Goal: Task Accomplishment & Management: Manage account settings

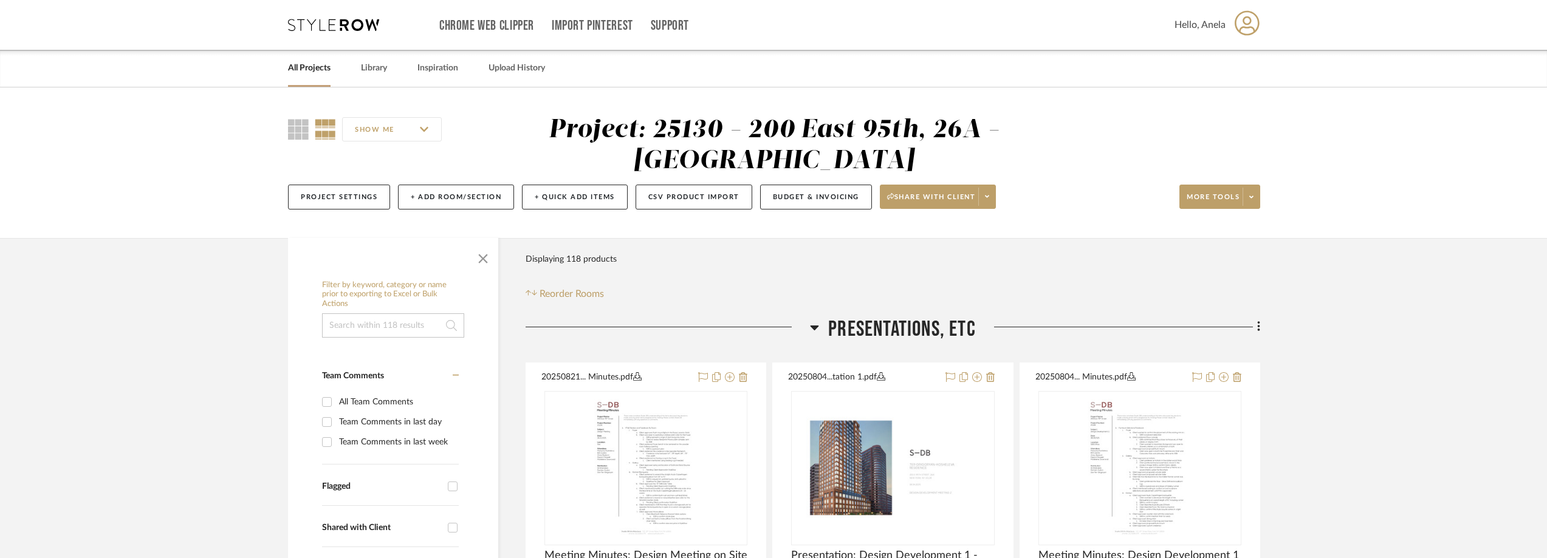
click at [359, 26] on icon at bounding box center [333, 25] width 91 height 12
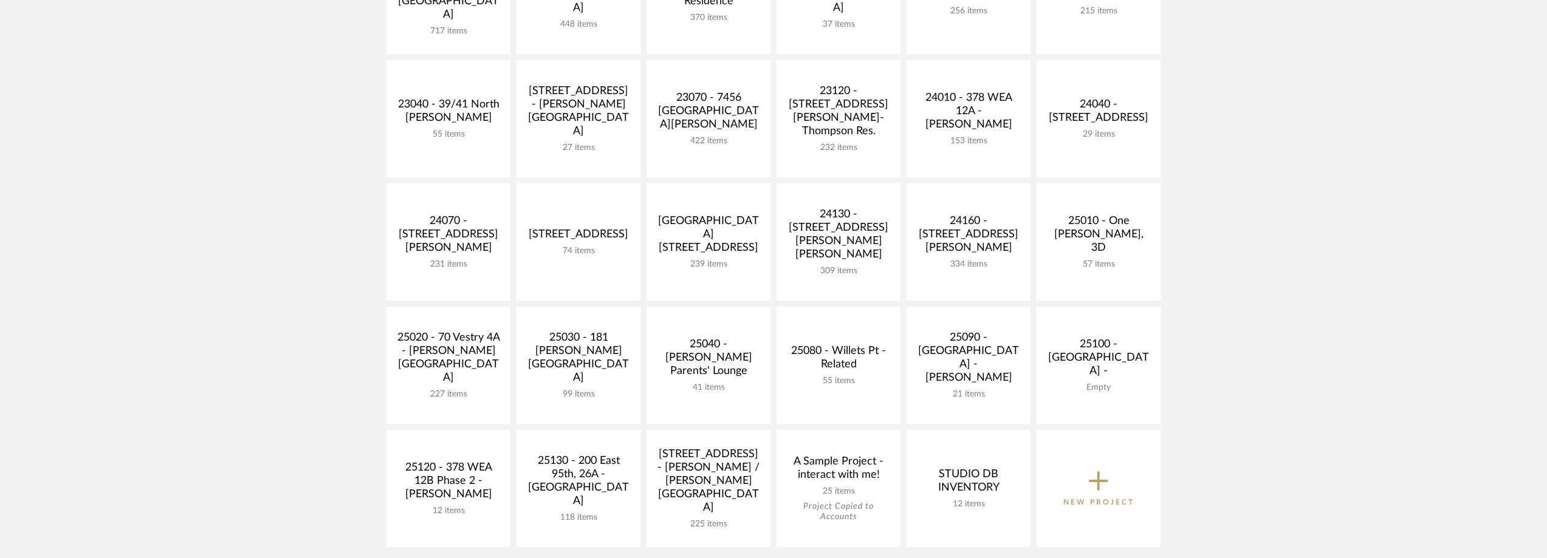
scroll to position [486, 0]
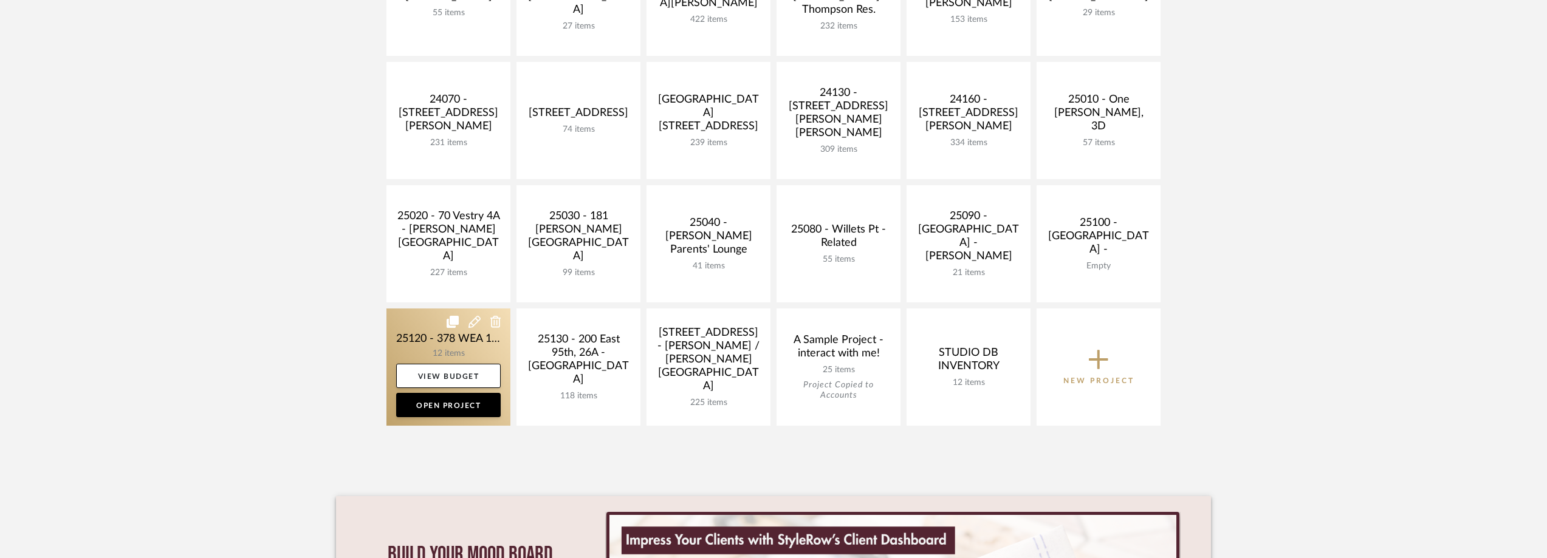
click at [414, 326] on link at bounding box center [448, 367] width 124 height 117
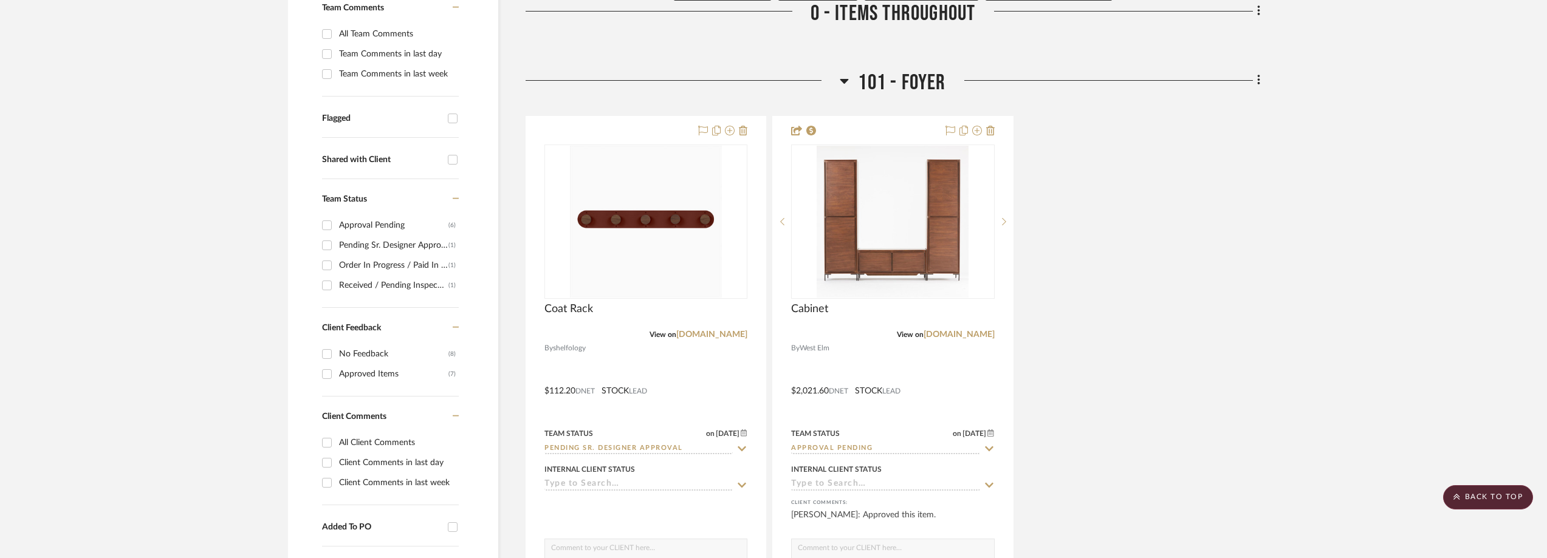
scroll to position [790, 0]
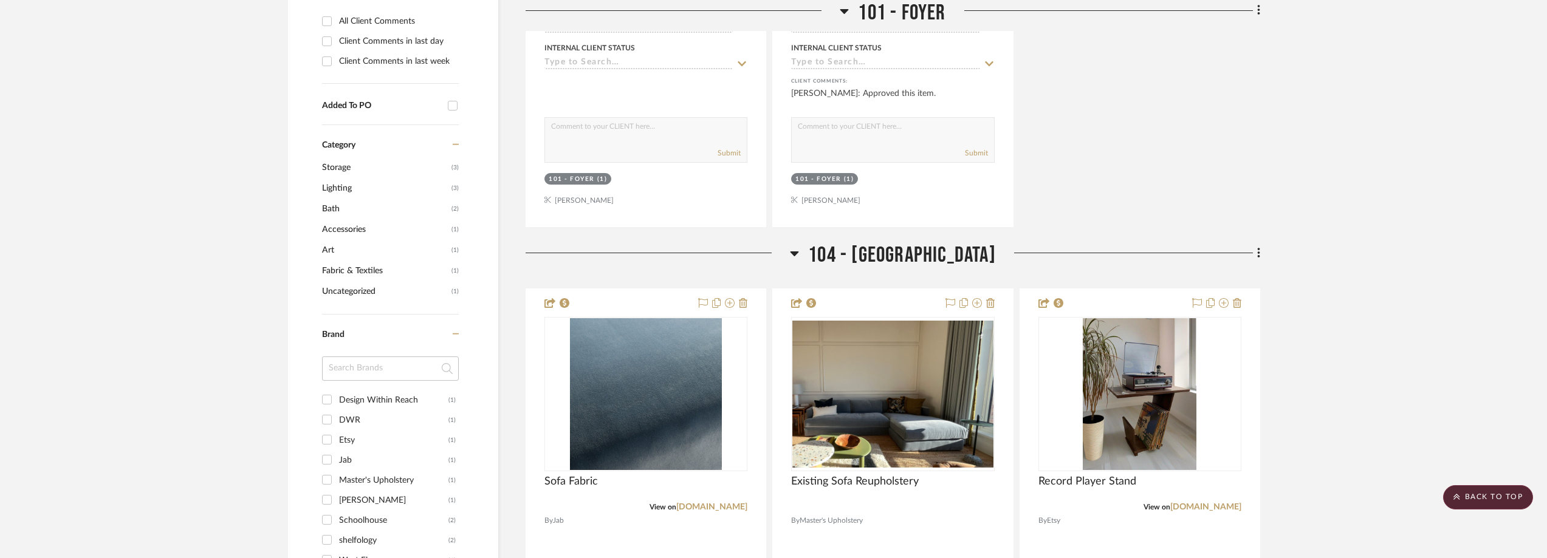
click at [363, 422] on div "DWR" at bounding box center [393, 420] width 109 height 19
click at [337, 422] on input "DWR (1)" at bounding box center [326, 419] width 19 height 19
checkbox input "true"
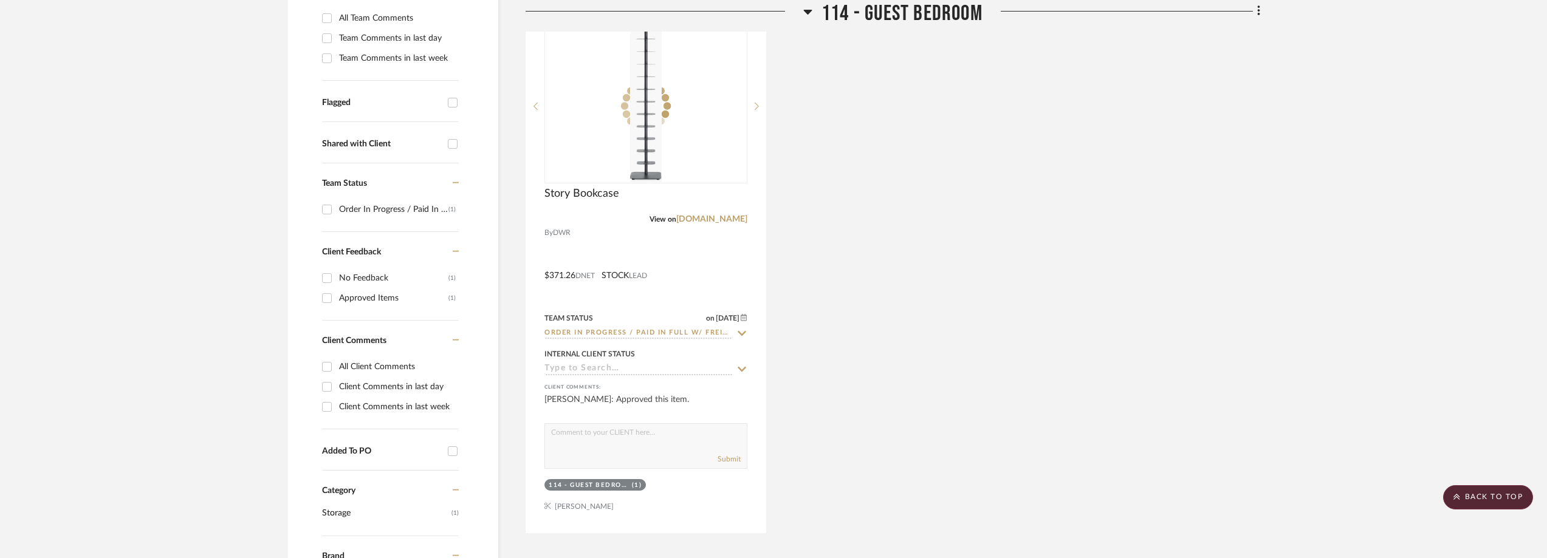
scroll to position [365, 0]
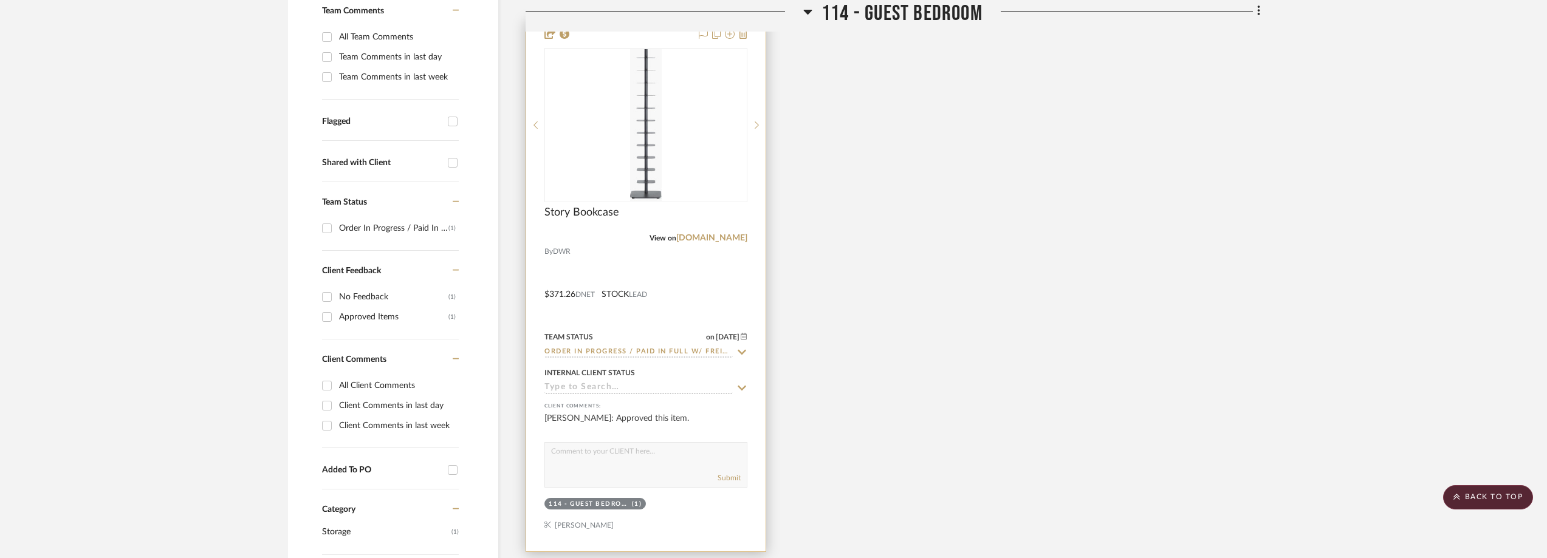
click at [740, 352] on icon at bounding box center [742, 352] width 9 height 5
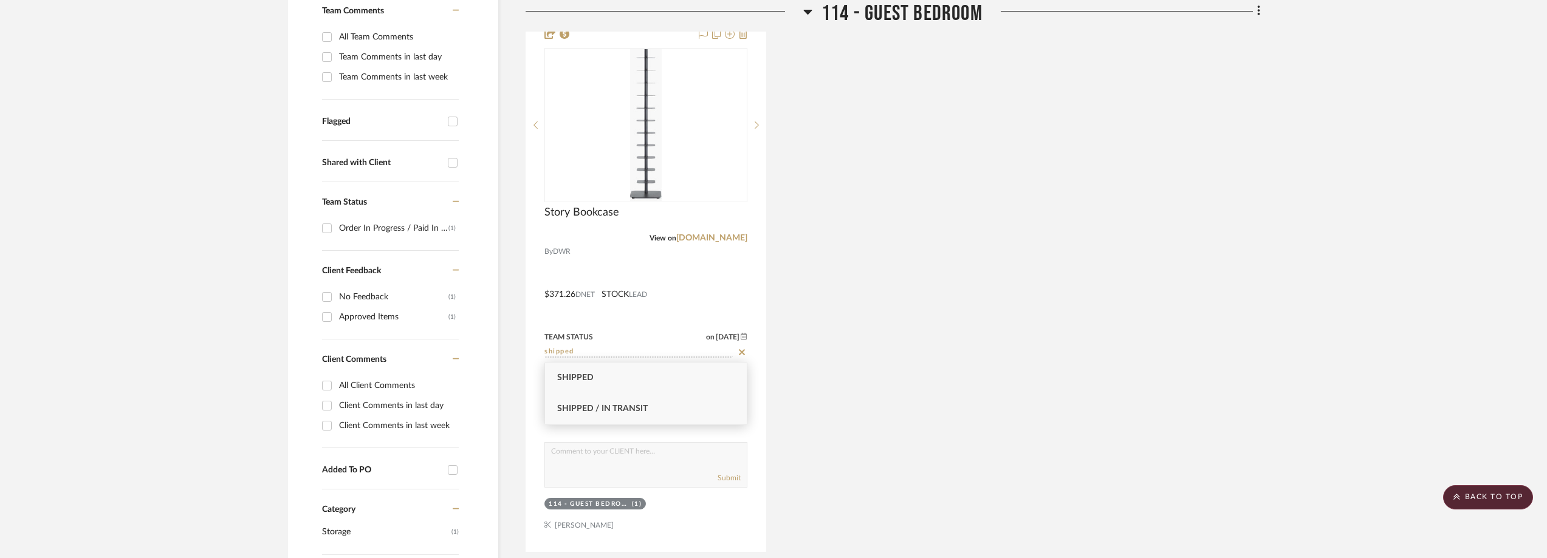
type input "shipped"
click at [685, 400] on div "Shipped / In Transit" at bounding box center [646, 409] width 202 height 31
type input "[DATE]"
type input "Shipped / In Transit"
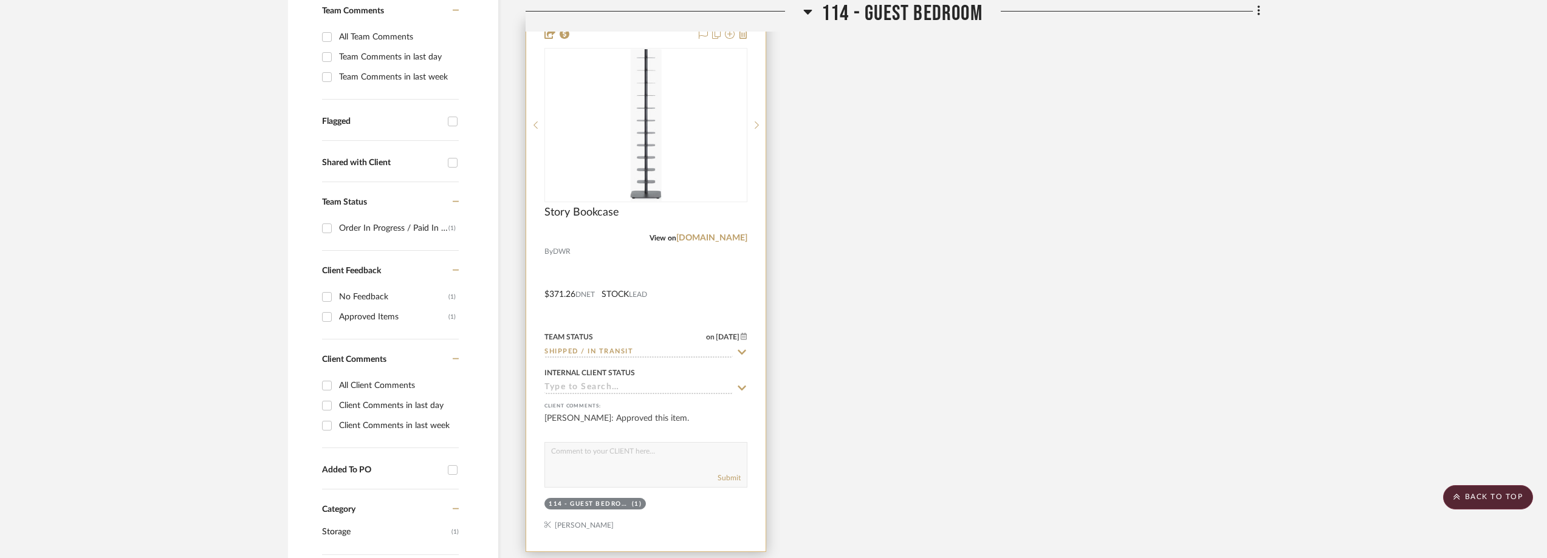
click at [0, 0] on div at bounding box center [0, 0] width 0 height 0
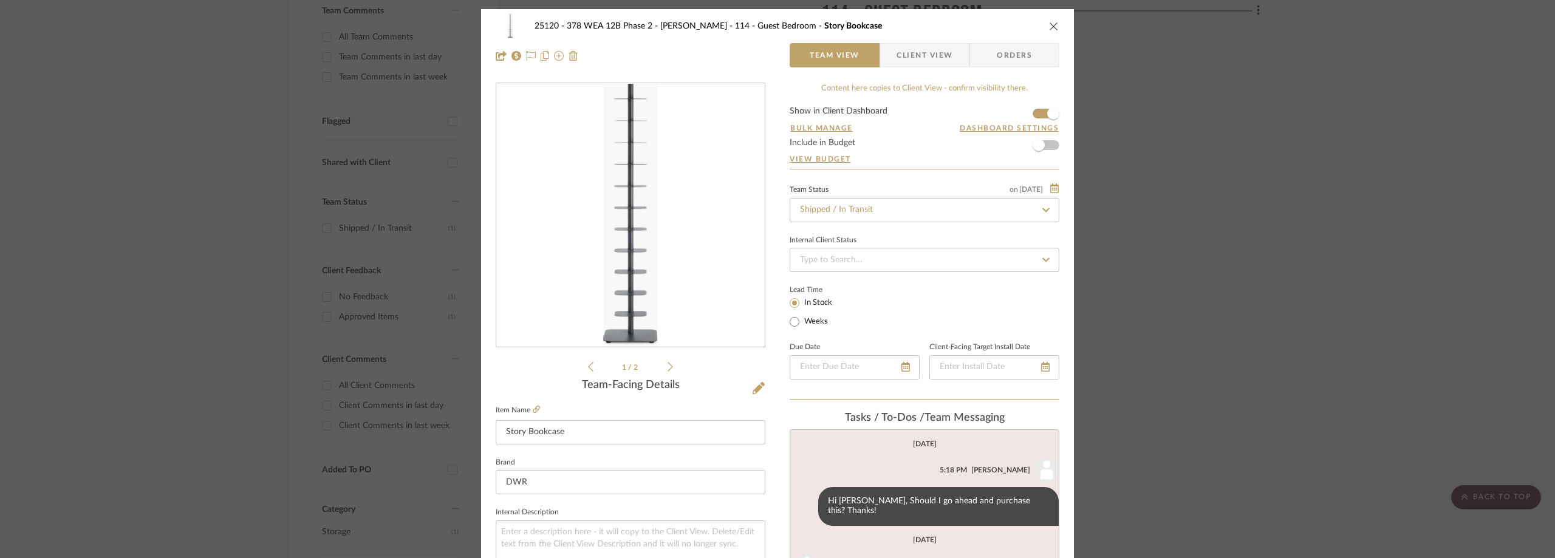
scroll to position [182, 0]
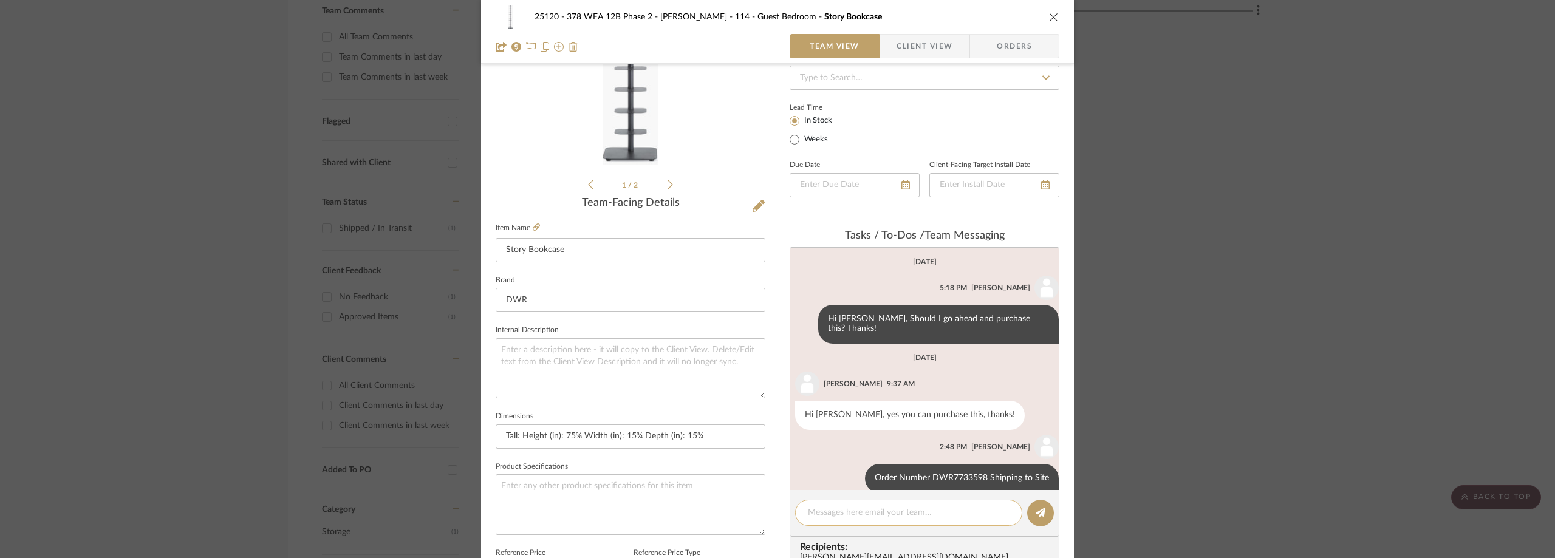
click at [863, 510] on textarea at bounding box center [909, 513] width 202 height 13
click at [865, 514] on textarea "Fed" at bounding box center [909, 513] width 202 height 13
paste textarea "473626241292"
click at [949, 517] on textarea "FedEx Tracking: 473626241292" at bounding box center [909, 513] width 202 height 13
paste textarea "473626241421"
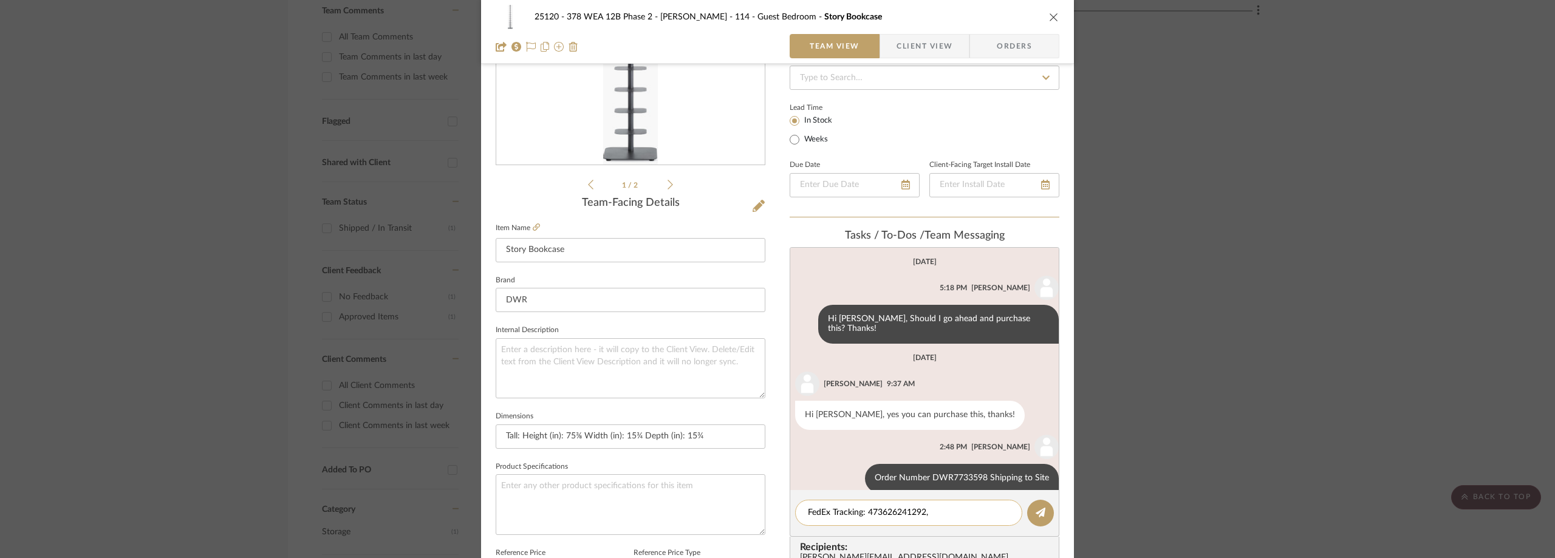
type textarea "FedEx Tracking: 473626241292, 473626241421"
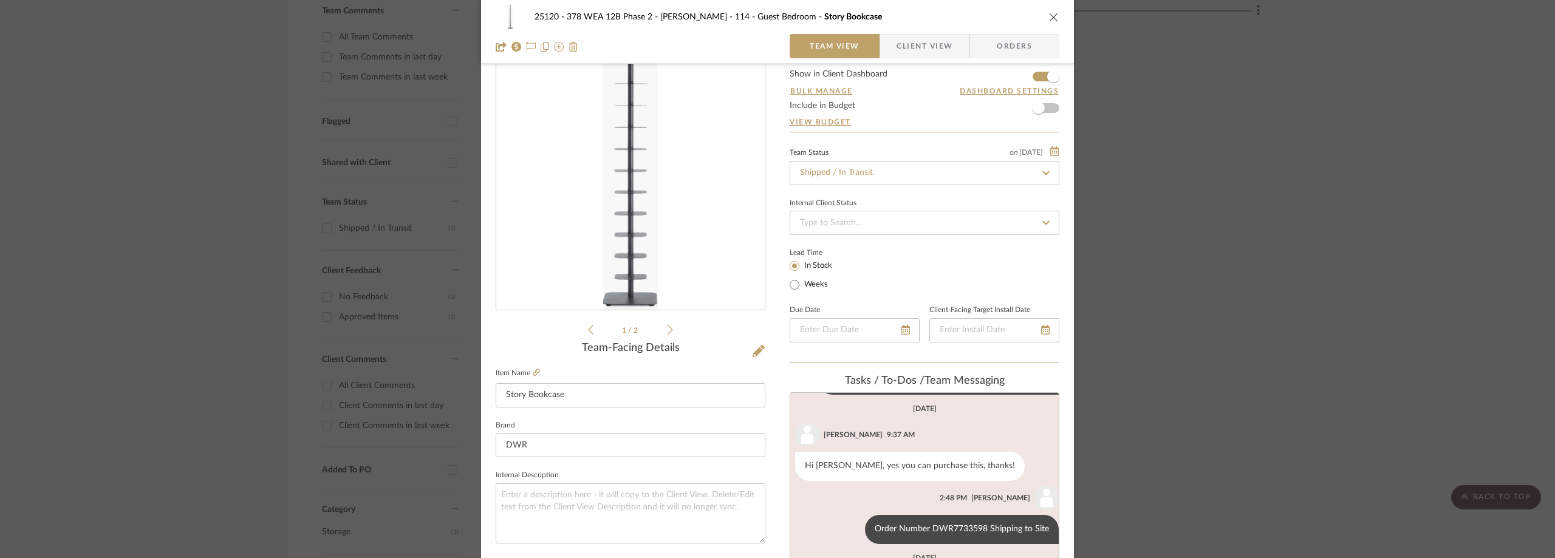
scroll to position [0, 0]
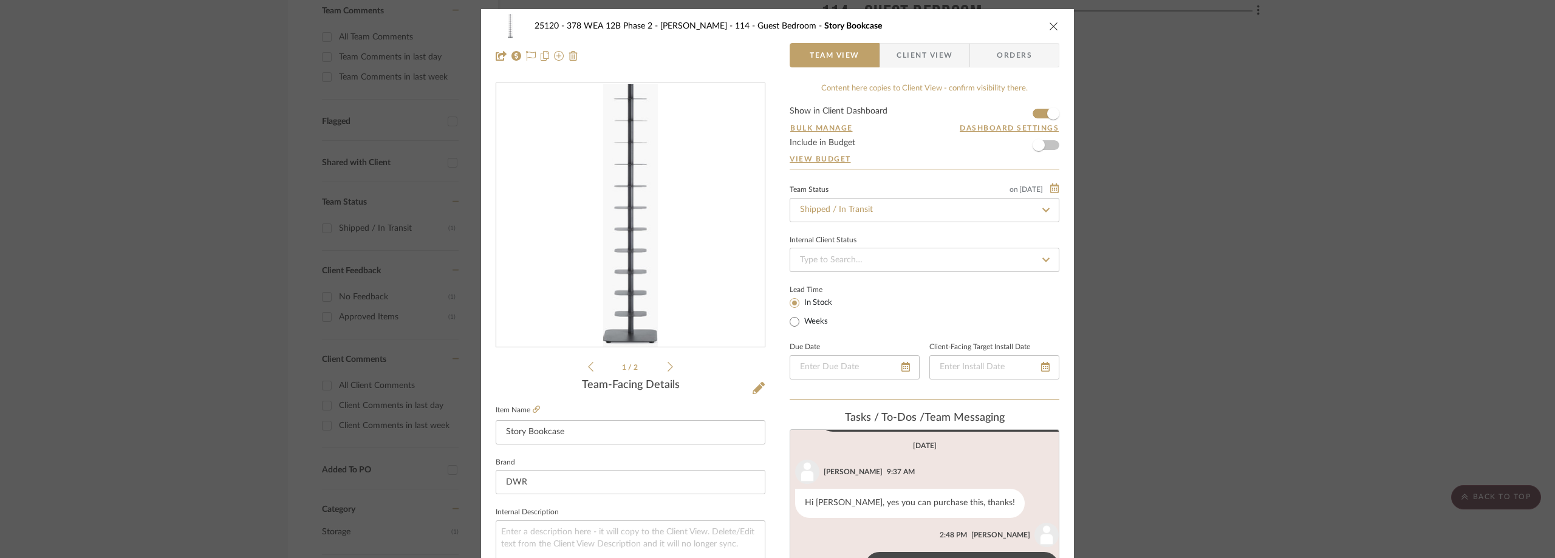
click at [1244, 107] on div "25120 - 378 WEA 12B Phase 2 - [PERSON_NAME] 114 - Guest Bedroom Story Bookcase …" at bounding box center [777, 279] width 1555 height 558
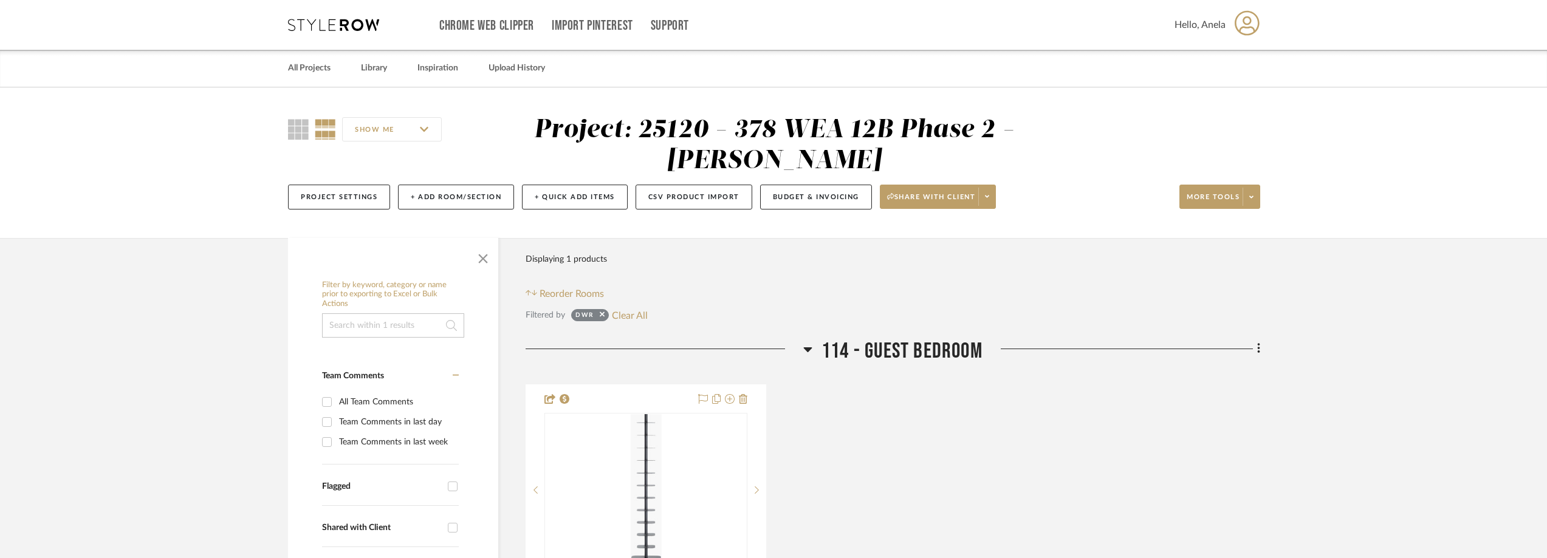
click at [312, 20] on icon at bounding box center [333, 25] width 91 height 12
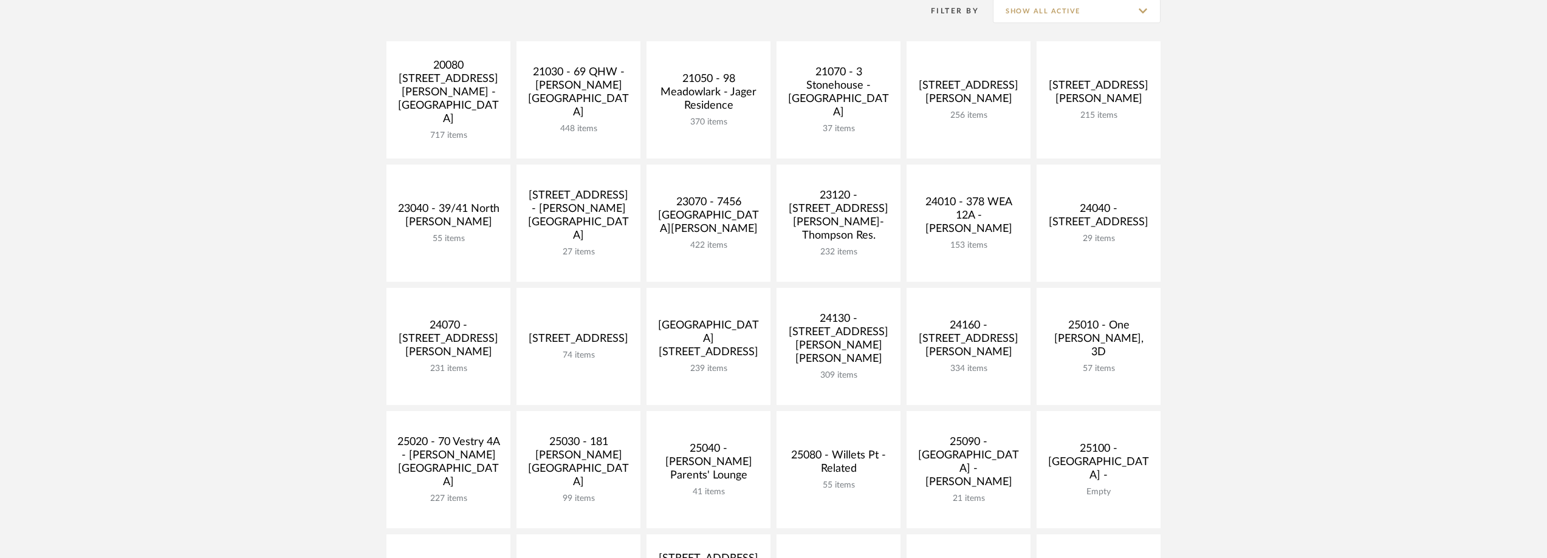
scroll to position [425, 0]
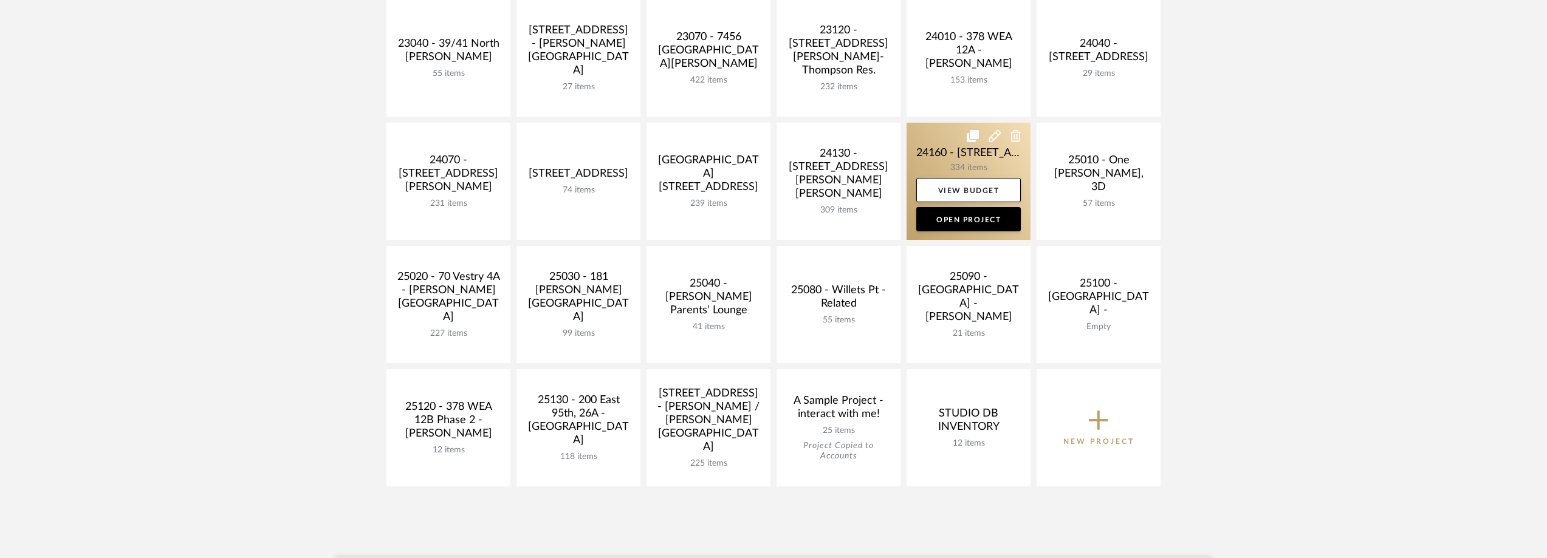
click at [942, 173] on link at bounding box center [968, 181] width 124 height 117
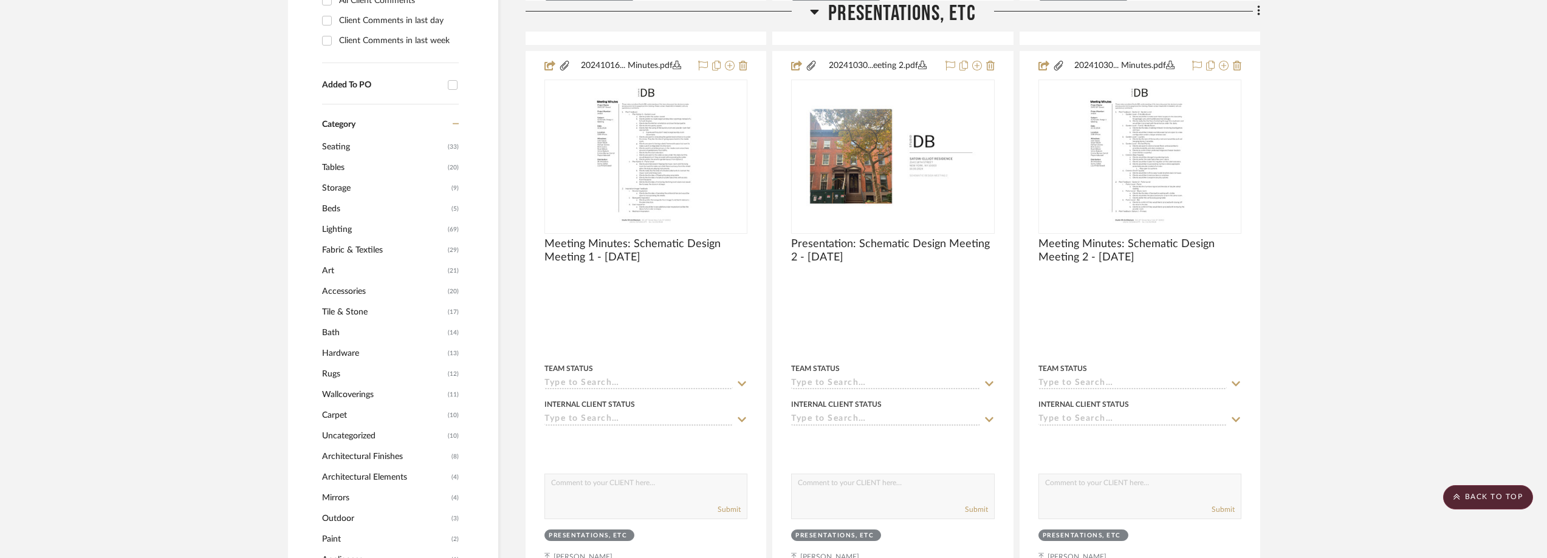
scroll to position [1093, 0]
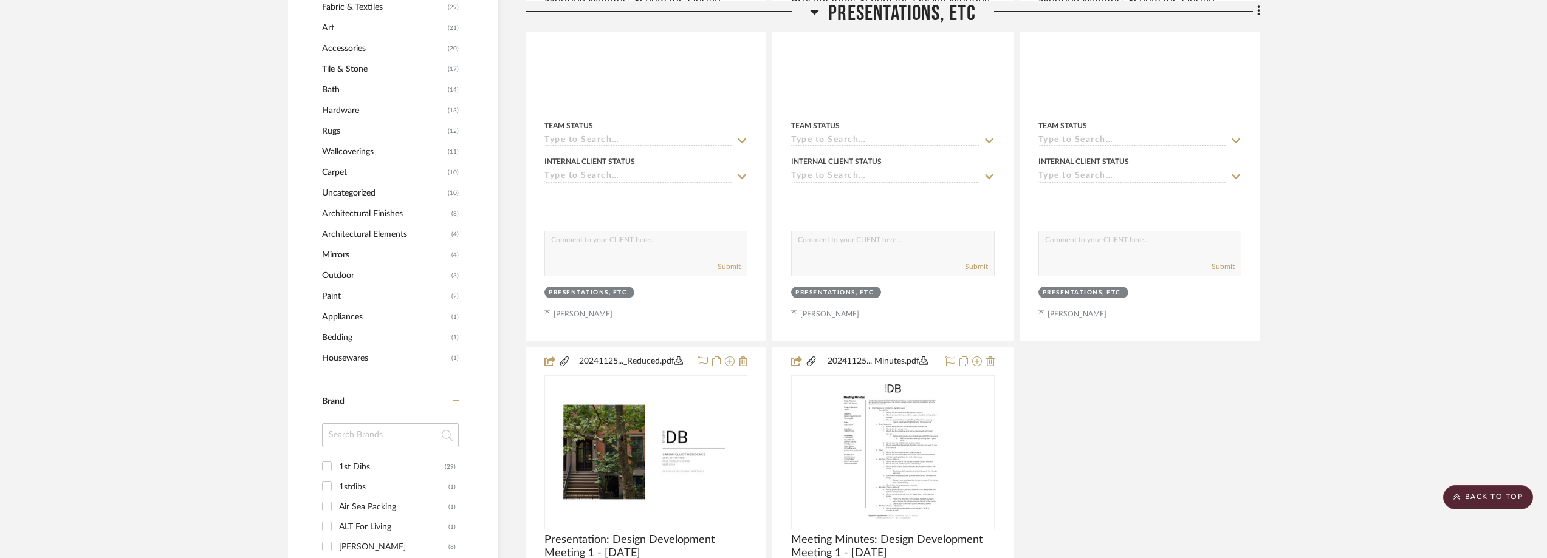
click at [387, 433] on input at bounding box center [390, 435] width 137 height 24
type input "ex"
click at [380, 503] on div "The Expert" at bounding box center [393, 507] width 109 height 19
click at [337, 503] on input "The Expert (3)" at bounding box center [326, 506] width 19 height 19
checkbox input "true"
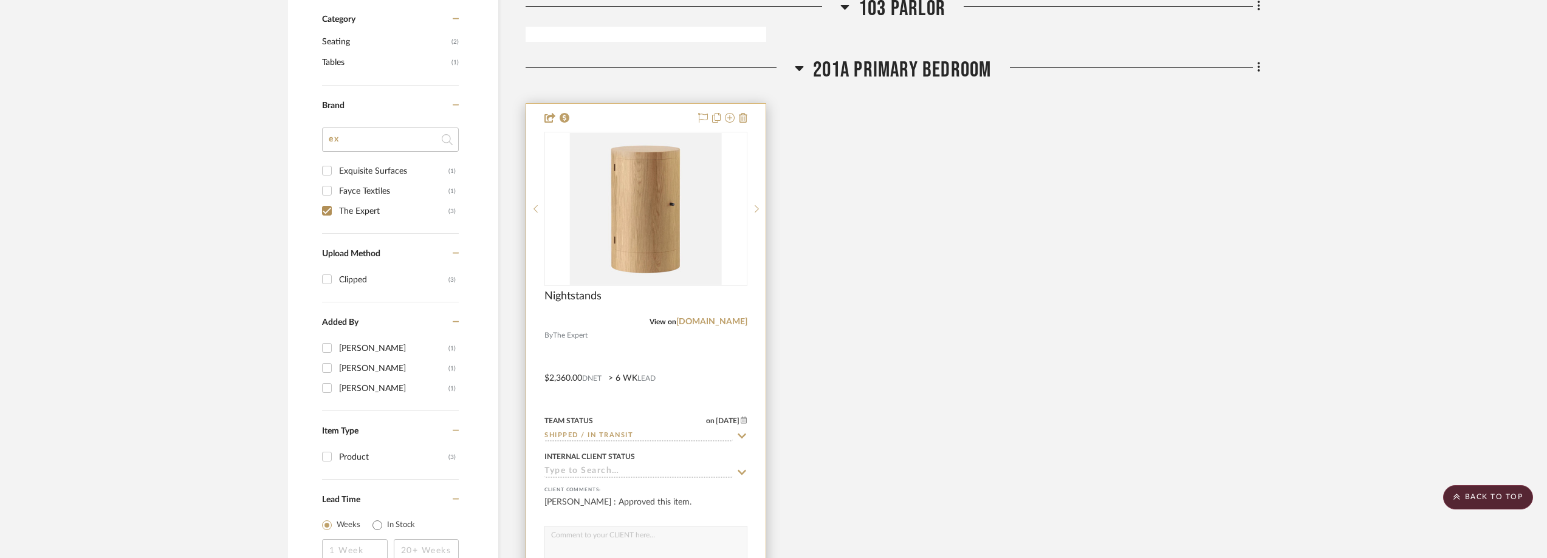
scroll to position [1013, 0]
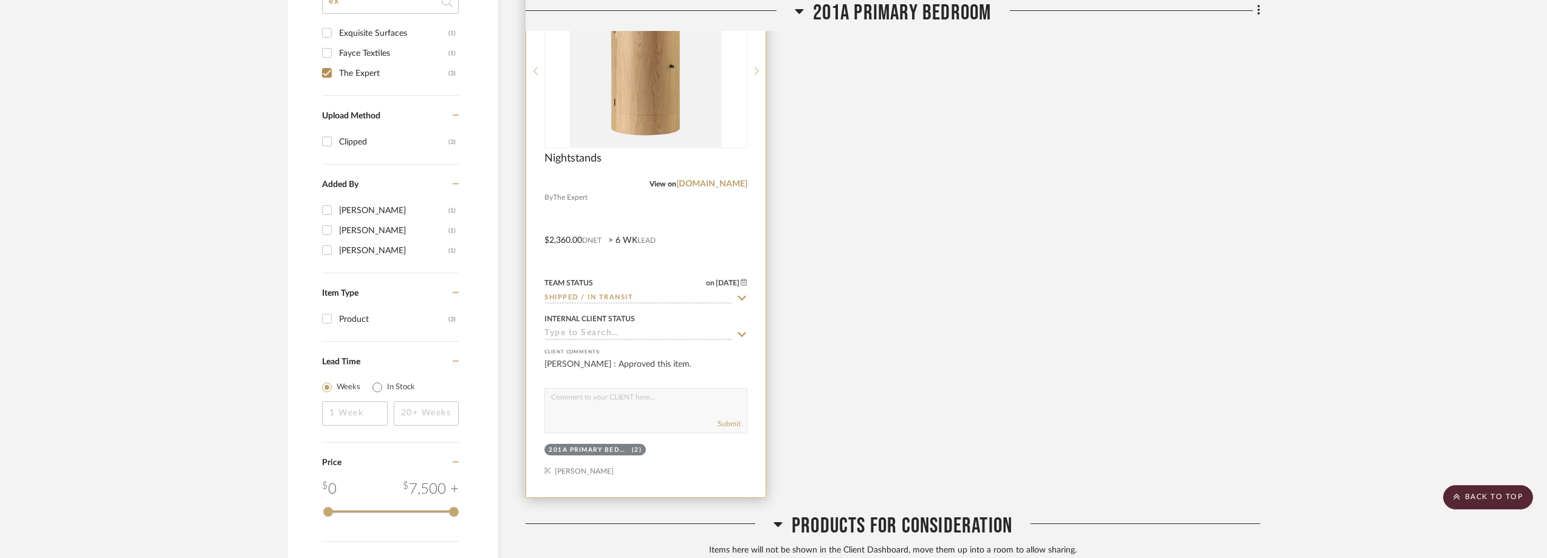
click at [741, 299] on icon at bounding box center [742, 298] width 9 height 5
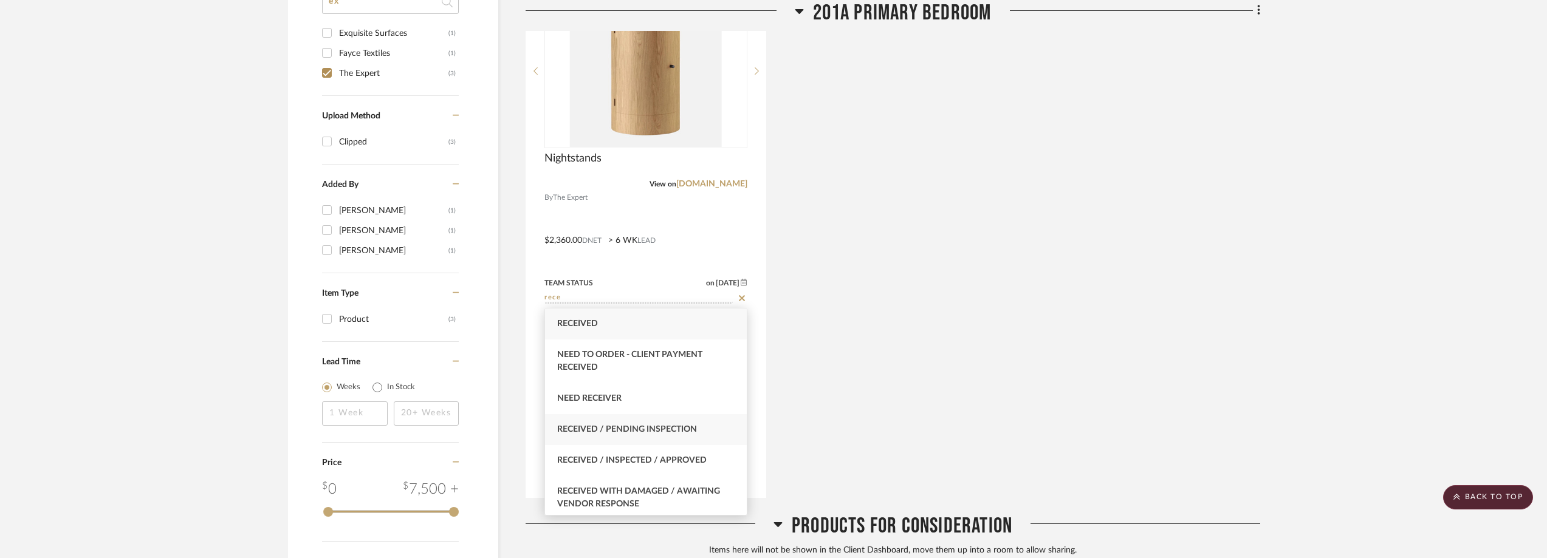
click at [665, 428] on span "Received / Pending Inspection" at bounding box center [627, 429] width 140 height 9
type input "Received / Pending Inspection"
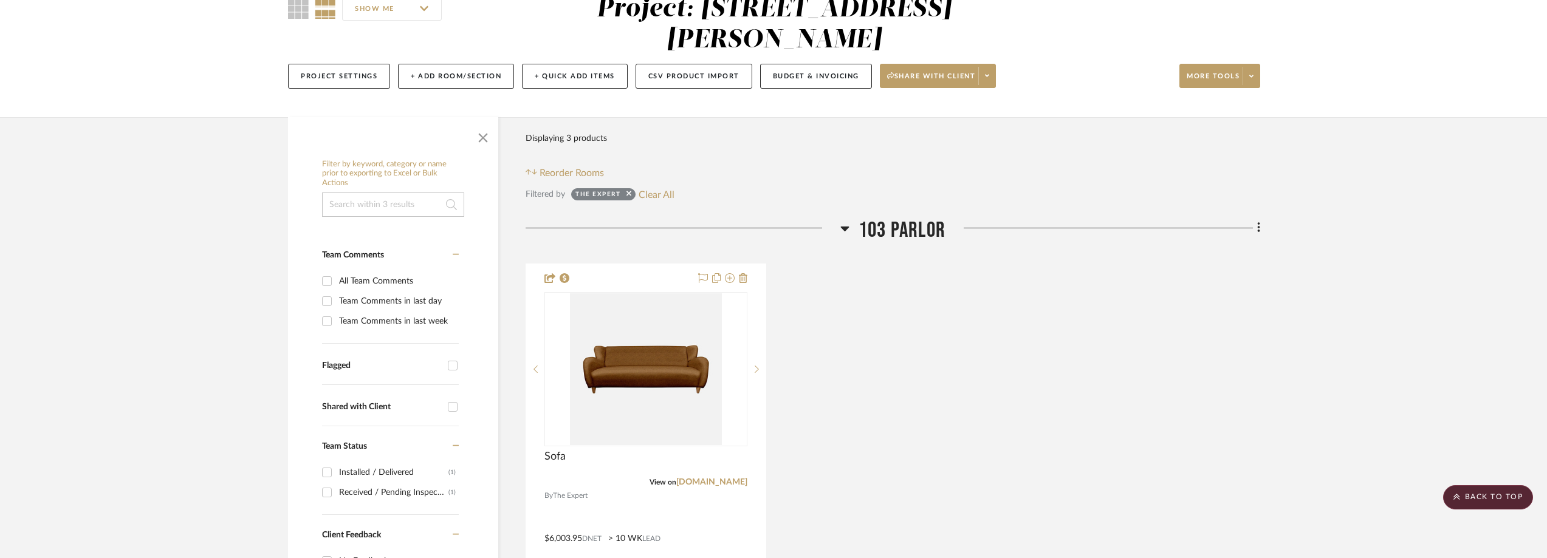
scroll to position [0, 0]
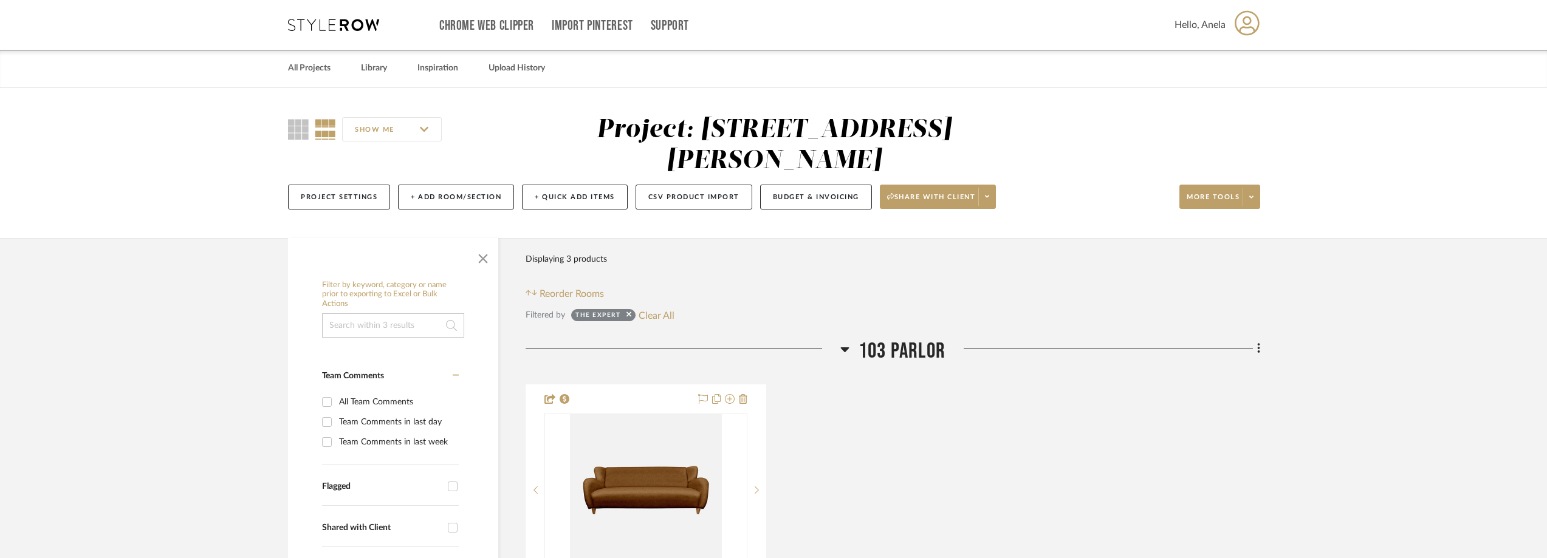
click at [346, 25] on icon at bounding box center [333, 25] width 91 height 12
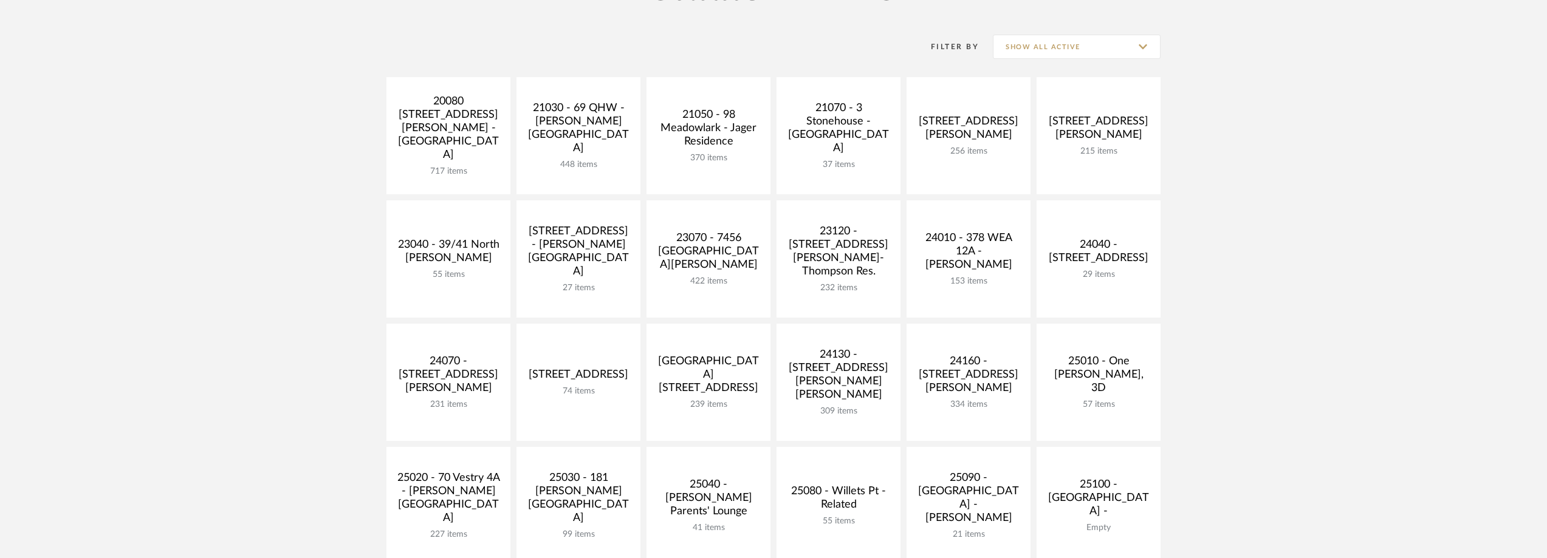
scroll to position [486, 0]
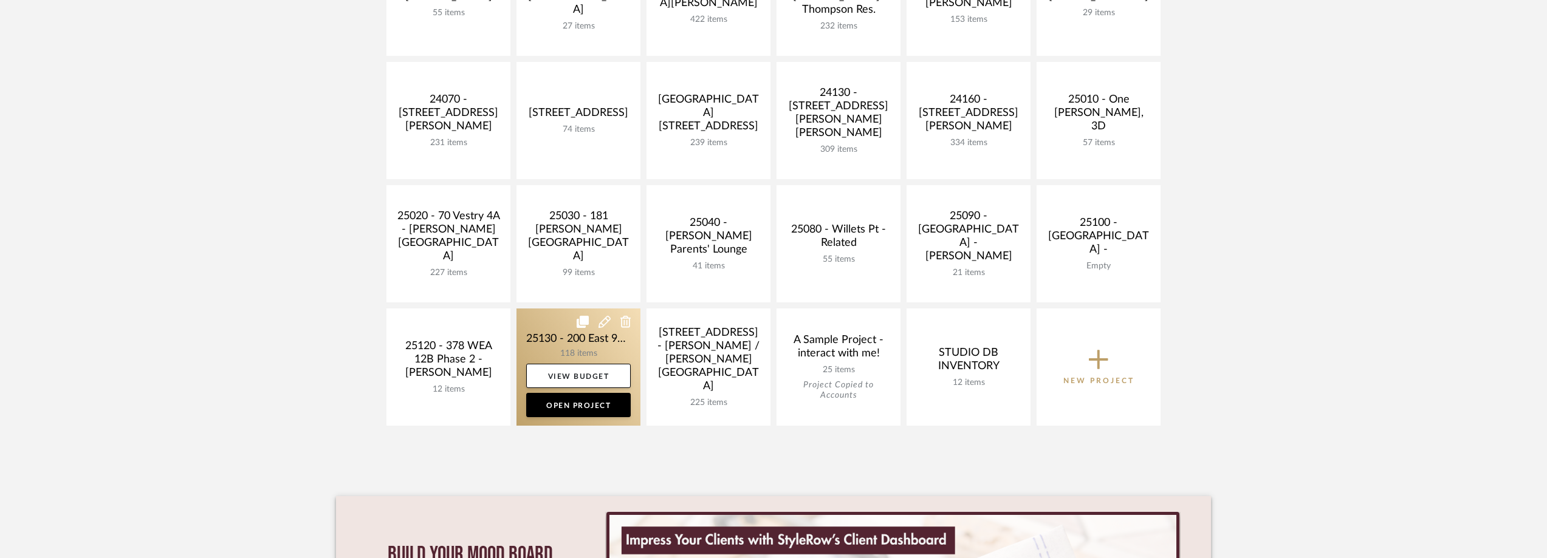
click at [526, 324] on link at bounding box center [578, 367] width 124 height 117
